Goal: Book appointment/travel/reservation

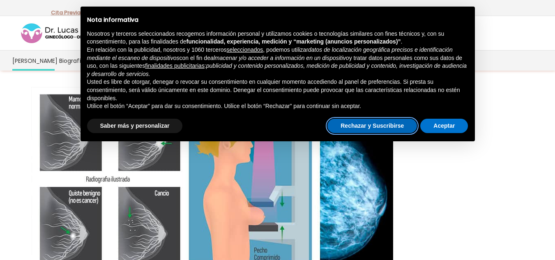
click at [382, 126] on button "Rechazar y Suscribirse" at bounding box center [371, 126] width 89 height 15
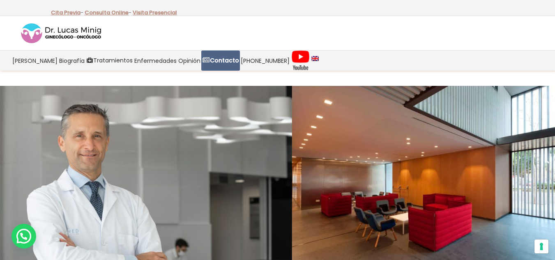
drag, startPoint x: 559, startPoint y: 32, endPoint x: 539, endPoint y: -10, distance: 46.5
